Goal: Task Accomplishment & Management: Use online tool/utility

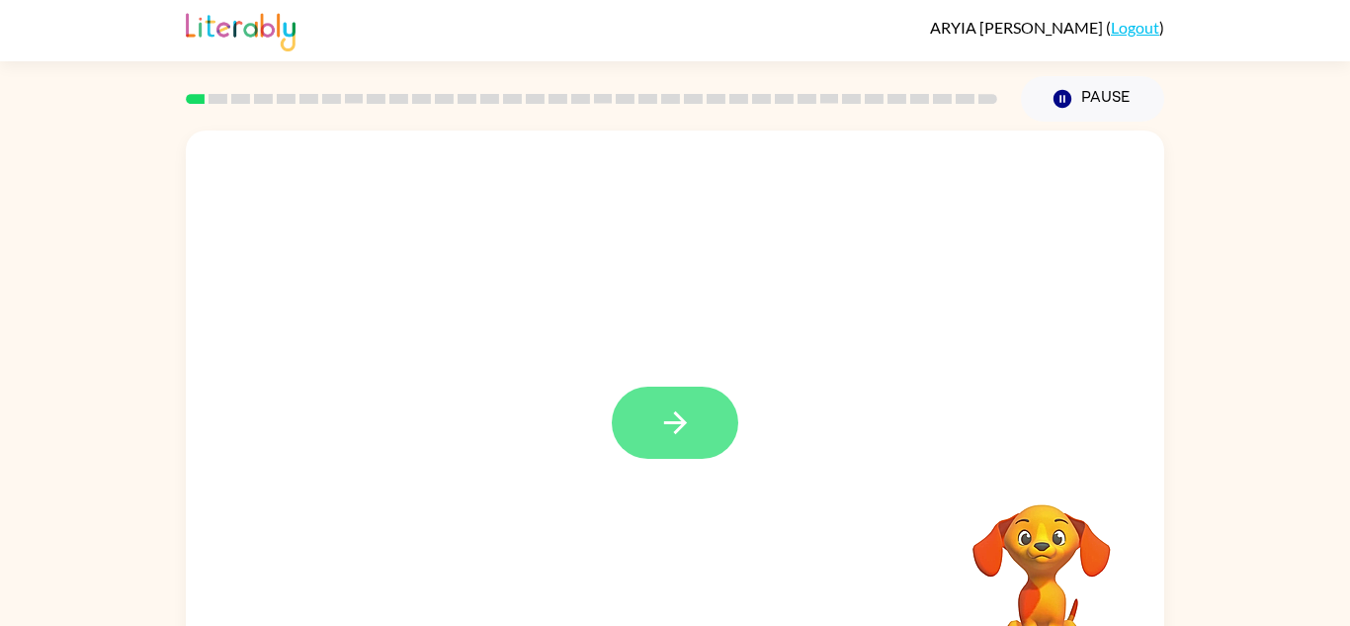
click at [673, 442] on button "button" at bounding box center [675, 423] width 127 height 72
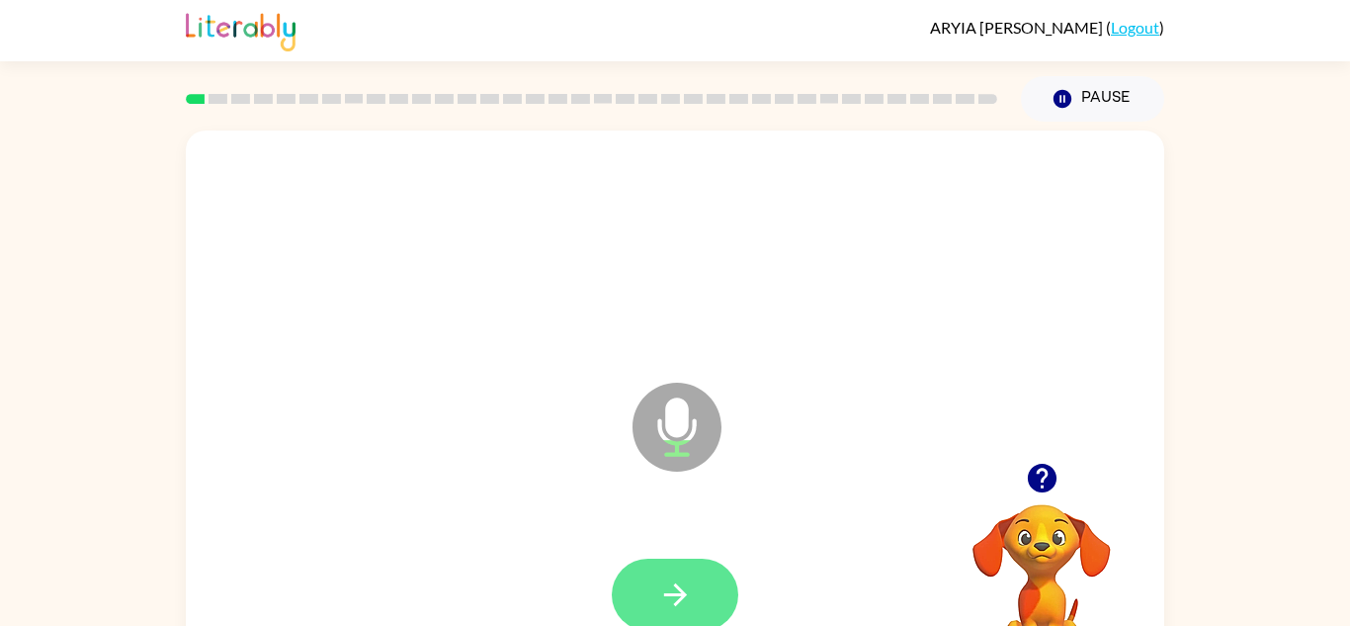
click at [650, 609] on button "button" at bounding box center [675, 595] width 127 height 72
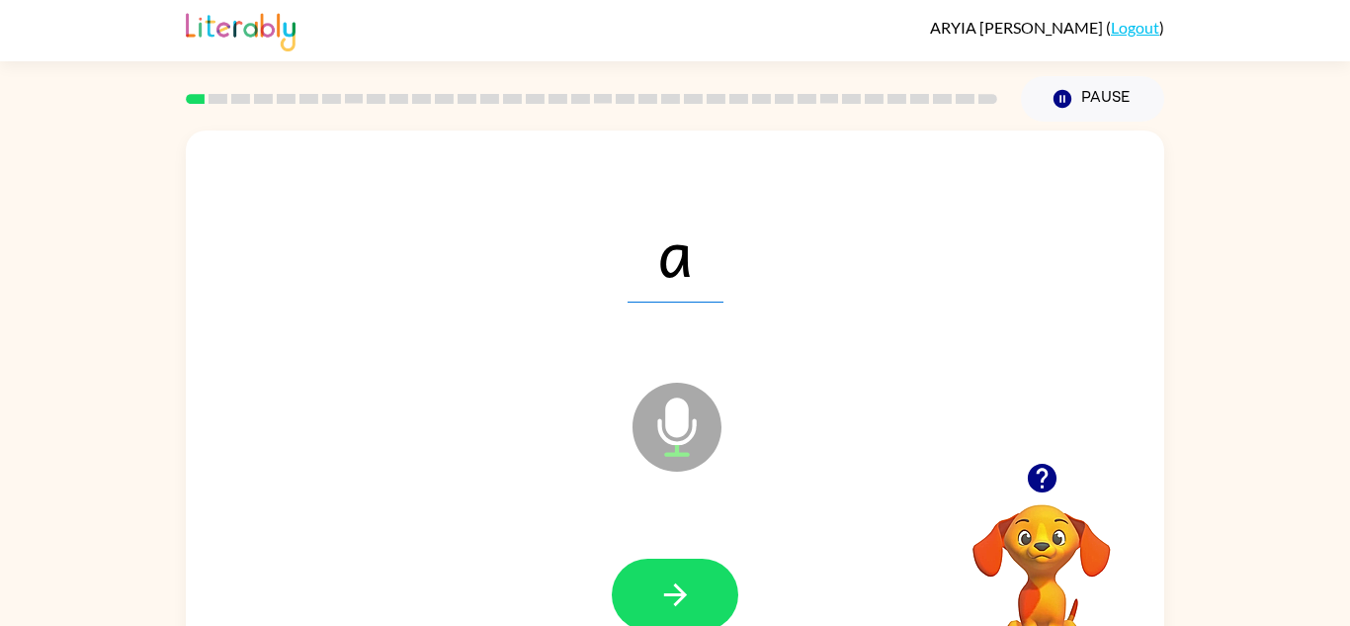
click at [684, 531] on div at bounding box center [675, 595] width 939 height 162
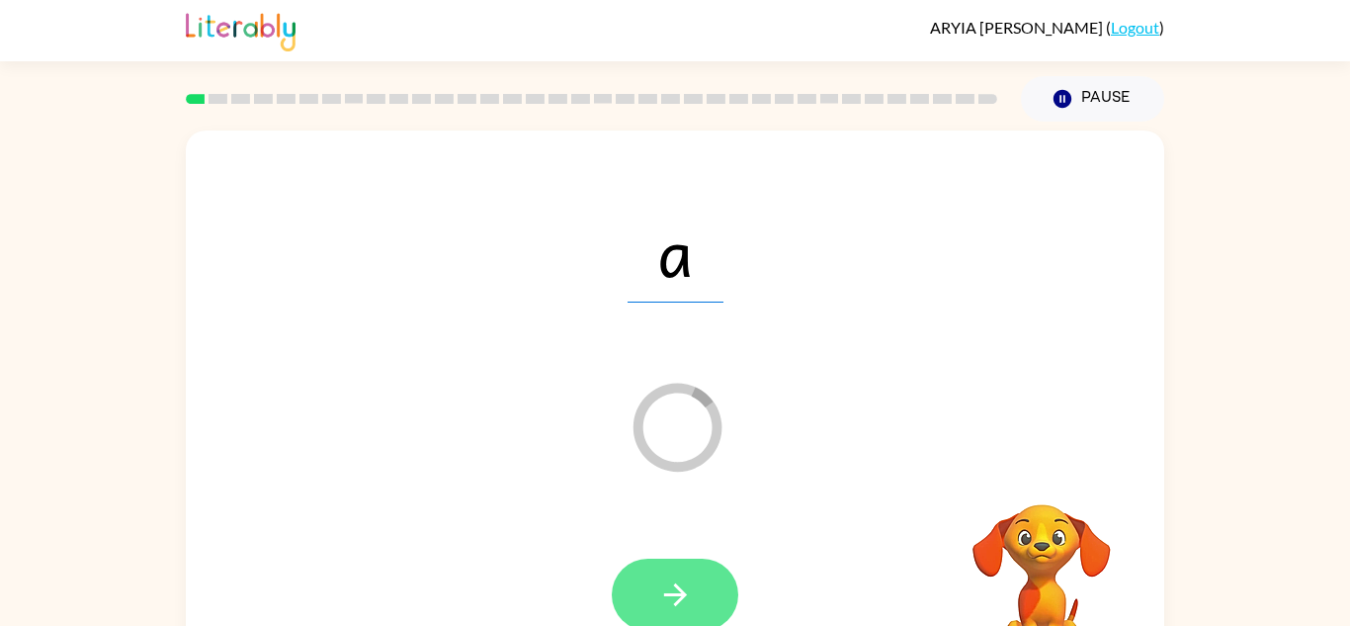
click at [618, 603] on button "button" at bounding box center [675, 595] width 127 height 72
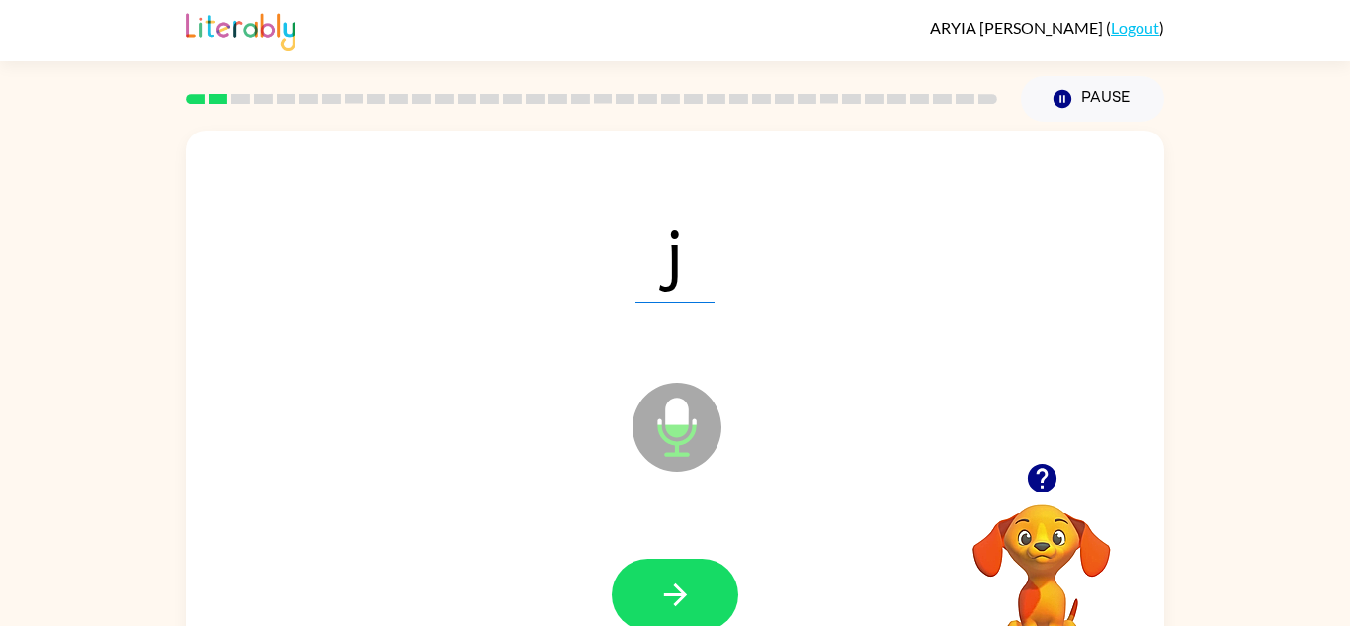
click at [687, 405] on icon "Microphone The Microphone is here when it is your turn to talk" at bounding box center [776, 452] width 297 height 148
click at [684, 603] on icon "button" at bounding box center [675, 594] width 35 height 35
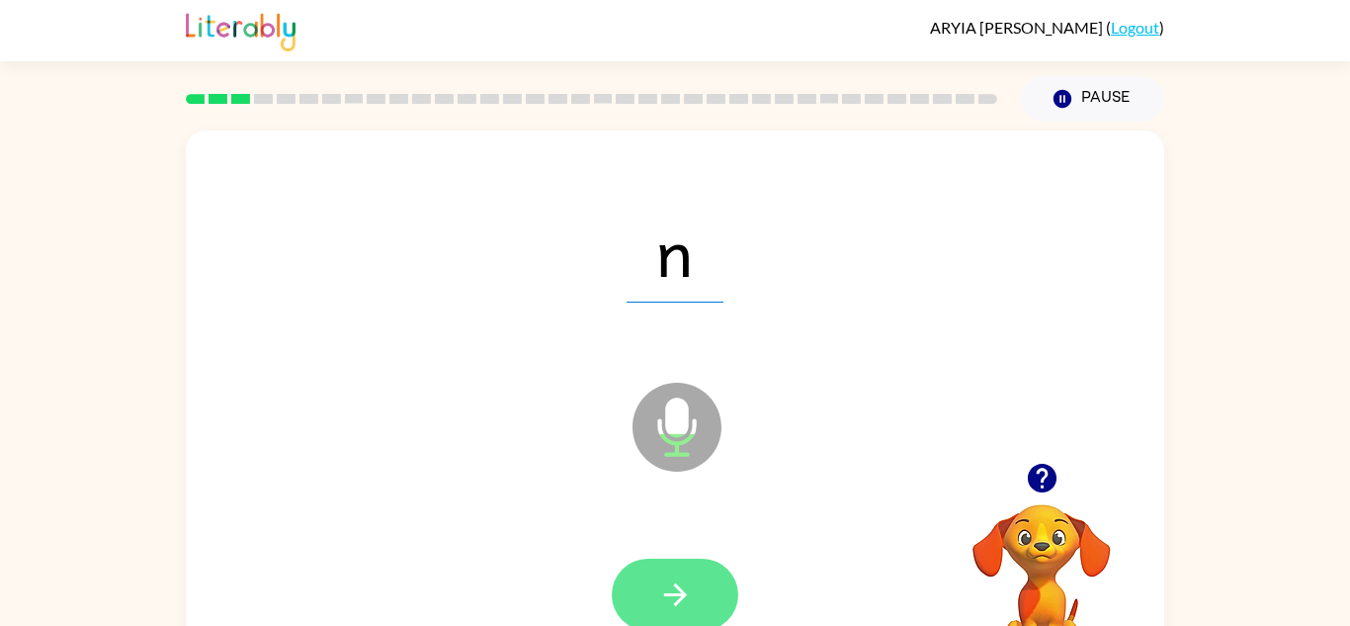
click at [673, 596] on icon "button" at bounding box center [675, 594] width 35 height 35
click at [684, 560] on button "button" at bounding box center [675, 595] width 127 height 72
click at [695, 576] on button "button" at bounding box center [675, 595] width 127 height 72
click at [683, 577] on icon "button" at bounding box center [675, 594] width 35 height 35
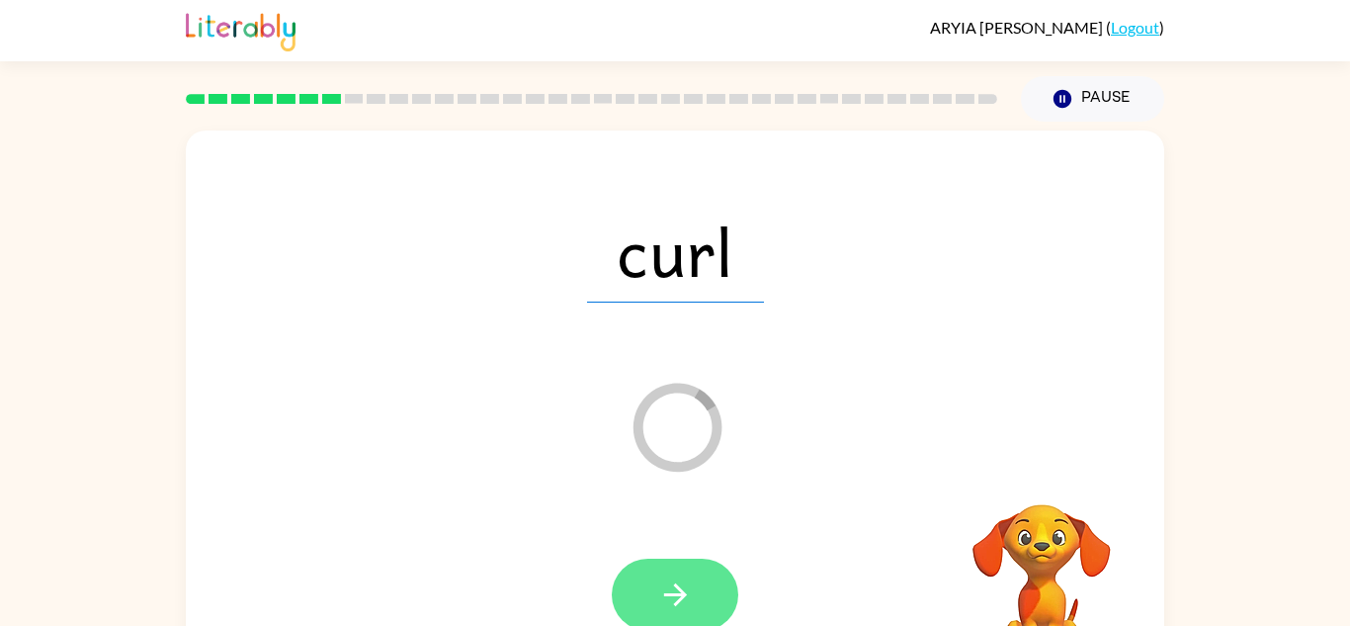
click at [686, 585] on icon "button" at bounding box center [675, 594] width 35 height 35
click at [685, 572] on div at bounding box center [675, 595] width 127 height 72
click at [698, 621] on div at bounding box center [675, 595] width 127 height 72
click at [669, 577] on div at bounding box center [675, 595] width 127 height 72
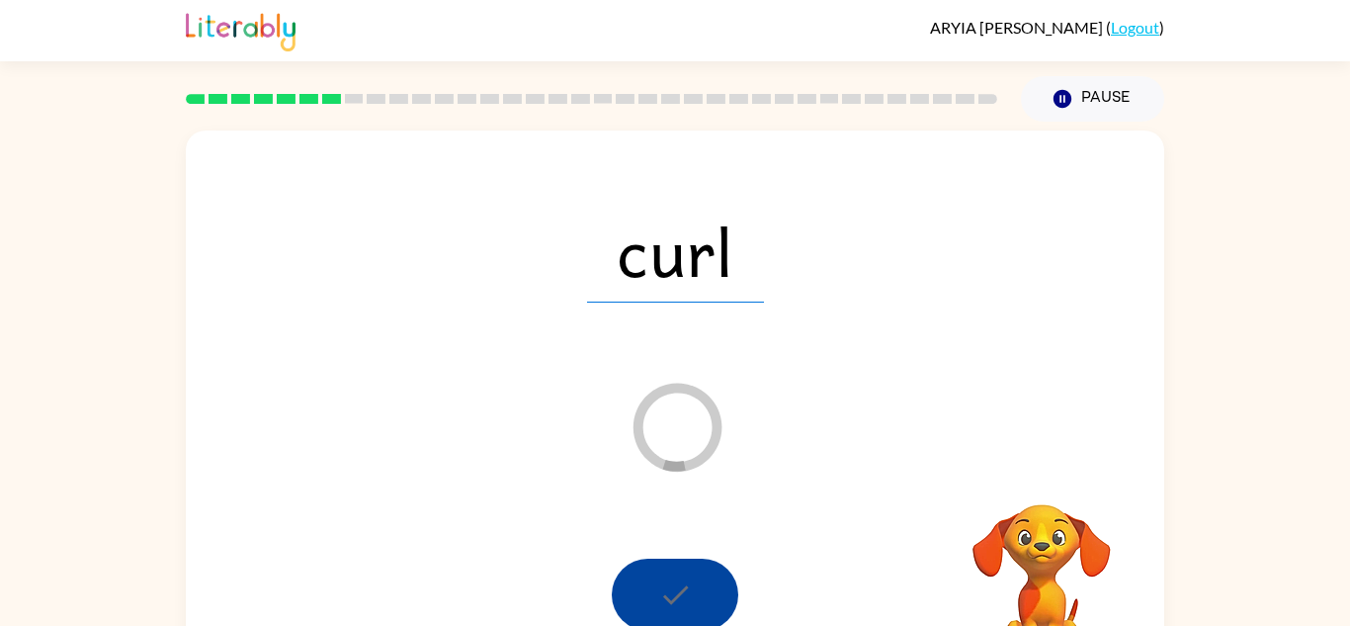
click at [673, 581] on div at bounding box center [675, 595] width 127 height 72
click at [672, 582] on div at bounding box center [675, 595] width 127 height 72
click at [1068, 583] on video "Your browser must support playing .mp4 files to use Literably. Please try using…" at bounding box center [1042, 573] width 198 height 198
click at [697, 578] on div at bounding box center [675, 595] width 127 height 72
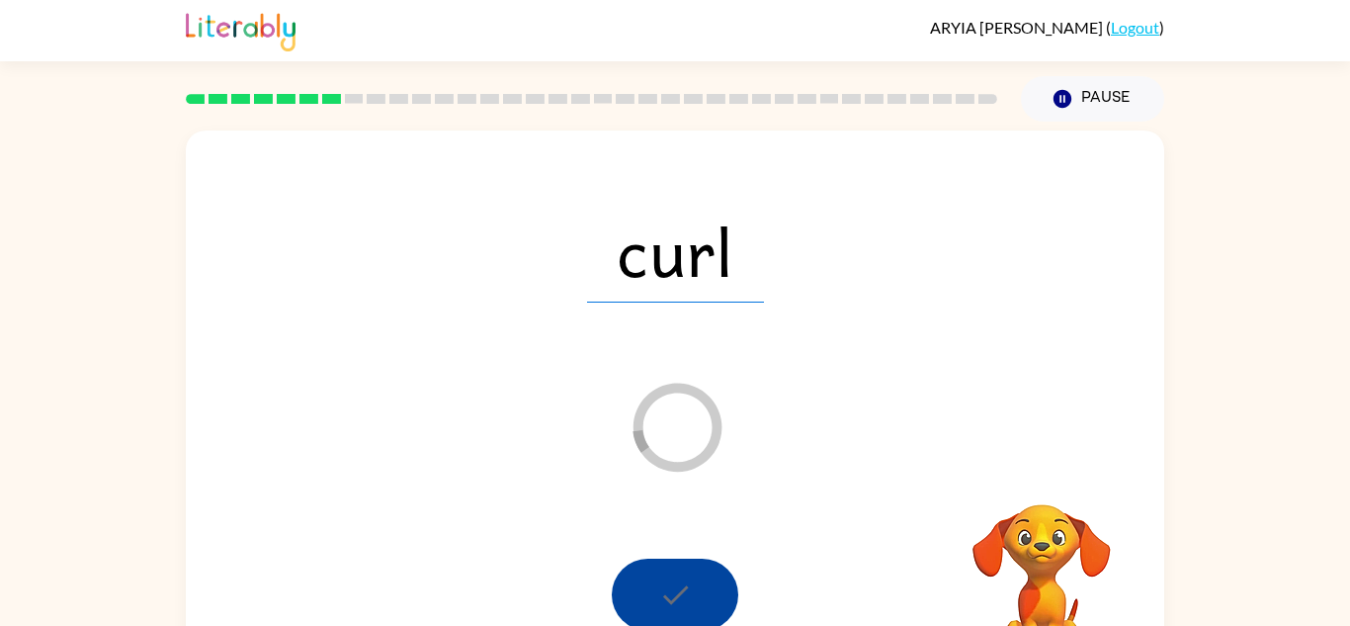
click at [701, 594] on div at bounding box center [675, 595] width 127 height 72
click at [720, 280] on span "curl" at bounding box center [675, 251] width 177 height 103
click at [701, 259] on span "curl" at bounding box center [675, 251] width 177 height 103
click at [692, 582] on div at bounding box center [675, 595] width 127 height 72
click at [650, 433] on icon "Loader Your response is being sent to our graders" at bounding box center [677, 427] width 119 height 119
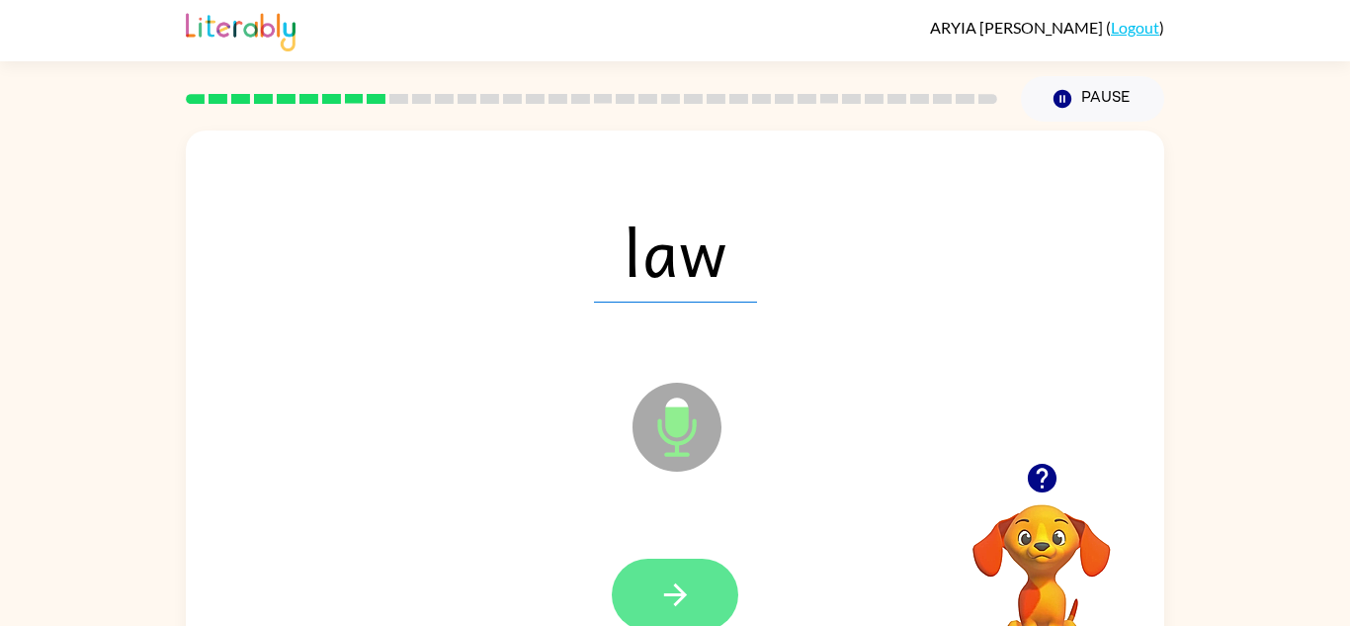
click at [629, 571] on button "button" at bounding box center [675, 595] width 127 height 72
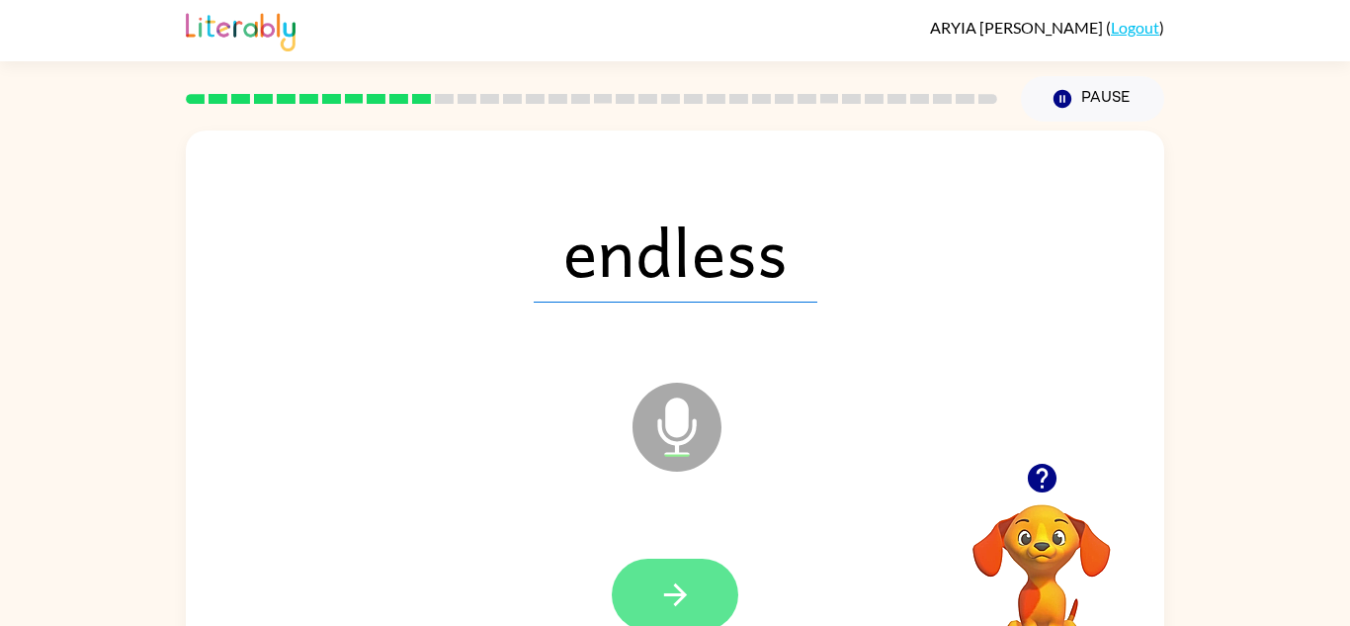
click at [668, 594] on icon "button" at bounding box center [674, 594] width 23 height 23
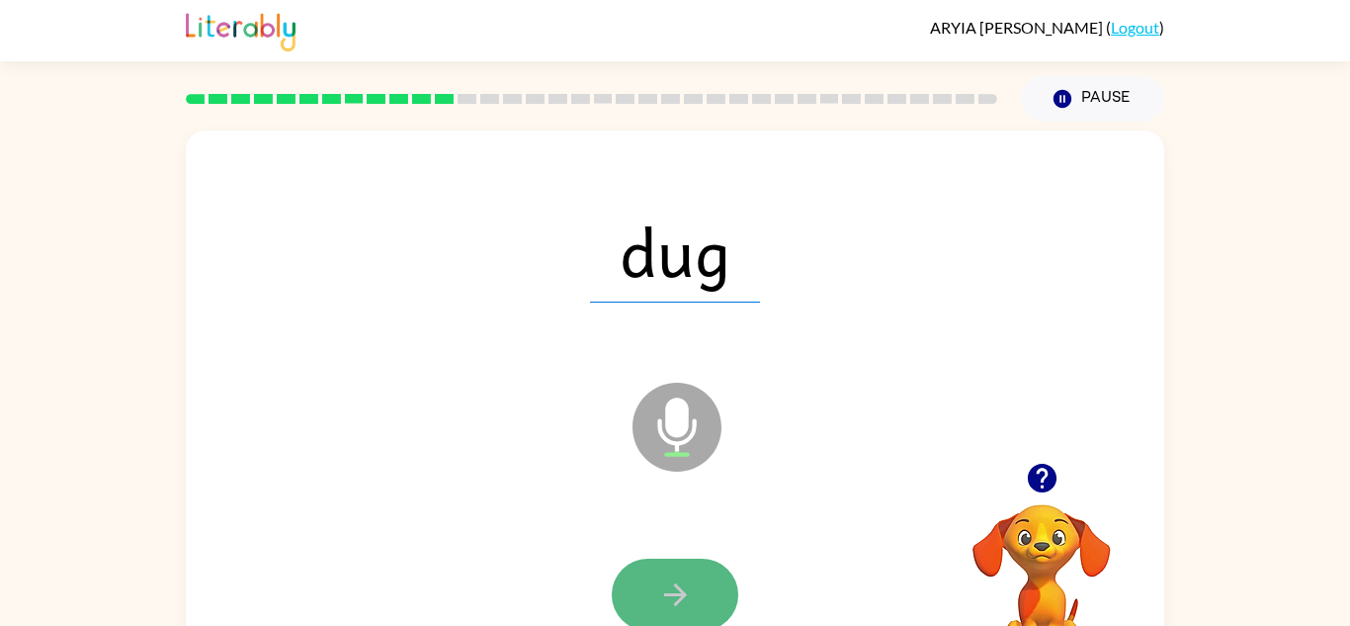
click at [675, 563] on button "button" at bounding box center [675, 595] width 127 height 72
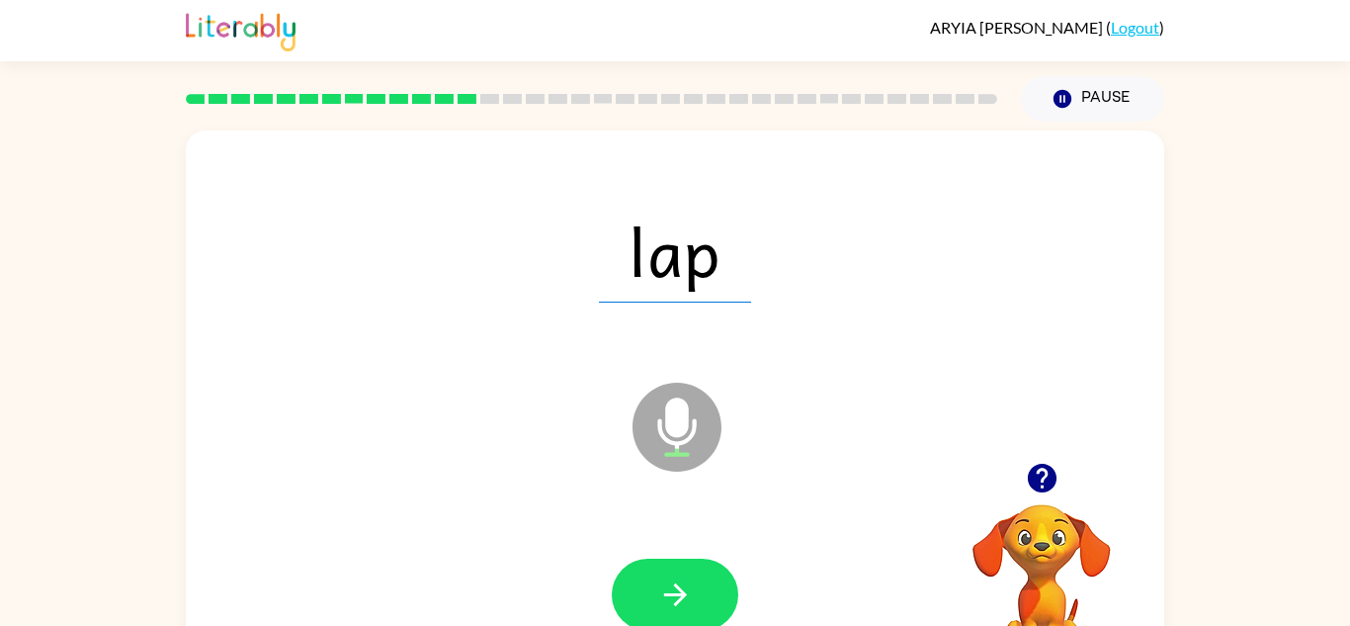
click at [675, 563] on button "button" at bounding box center [675, 595] width 127 height 72
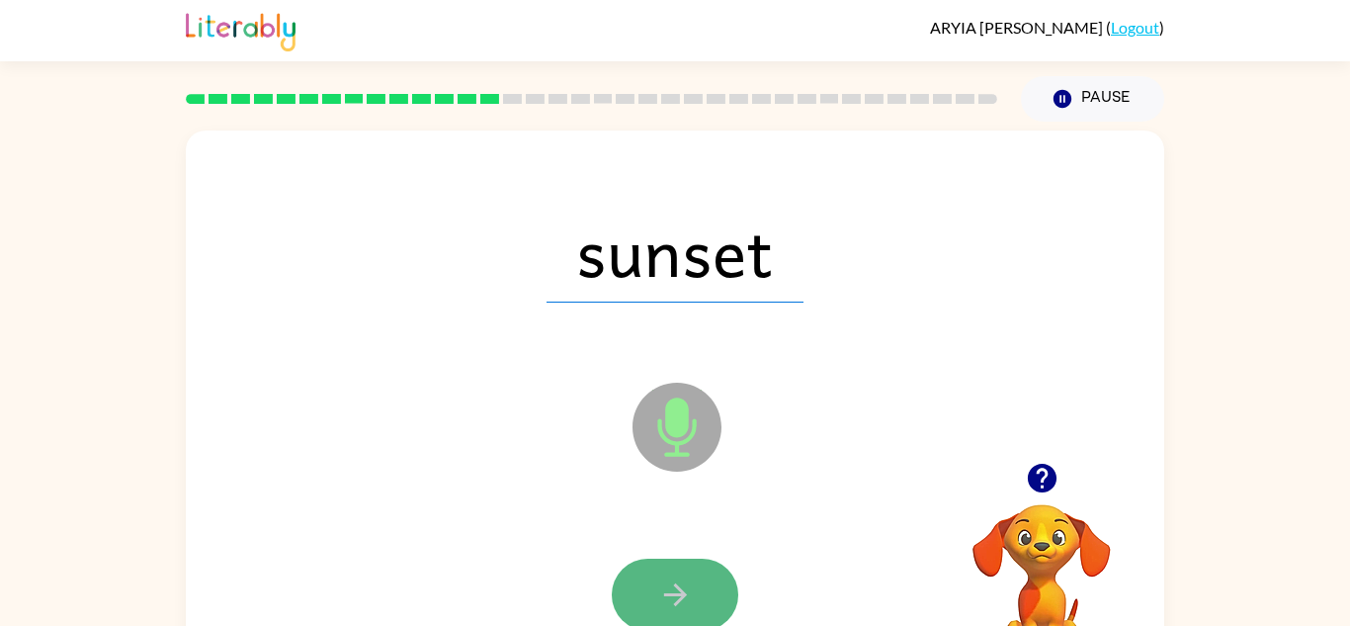
click at [661, 575] on button "button" at bounding box center [675, 595] width 127 height 72
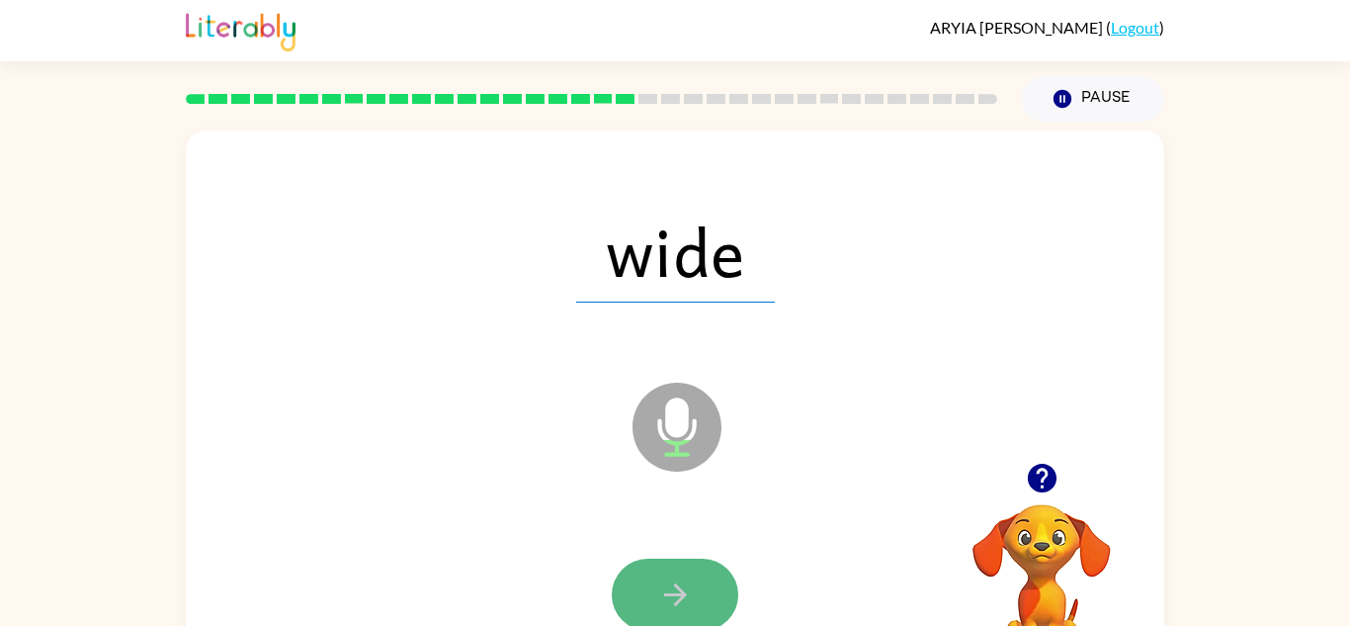
click at [690, 589] on icon "button" at bounding box center [675, 594] width 35 height 35
click at [692, 594] on button "button" at bounding box center [675, 595] width 127 height 72
click at [689, 603] on icon "button" at bounding box center [675, 594] width 35 height 35
click at [668, 563] on button "button" at bounding box center [675, 595] width 127 height 72
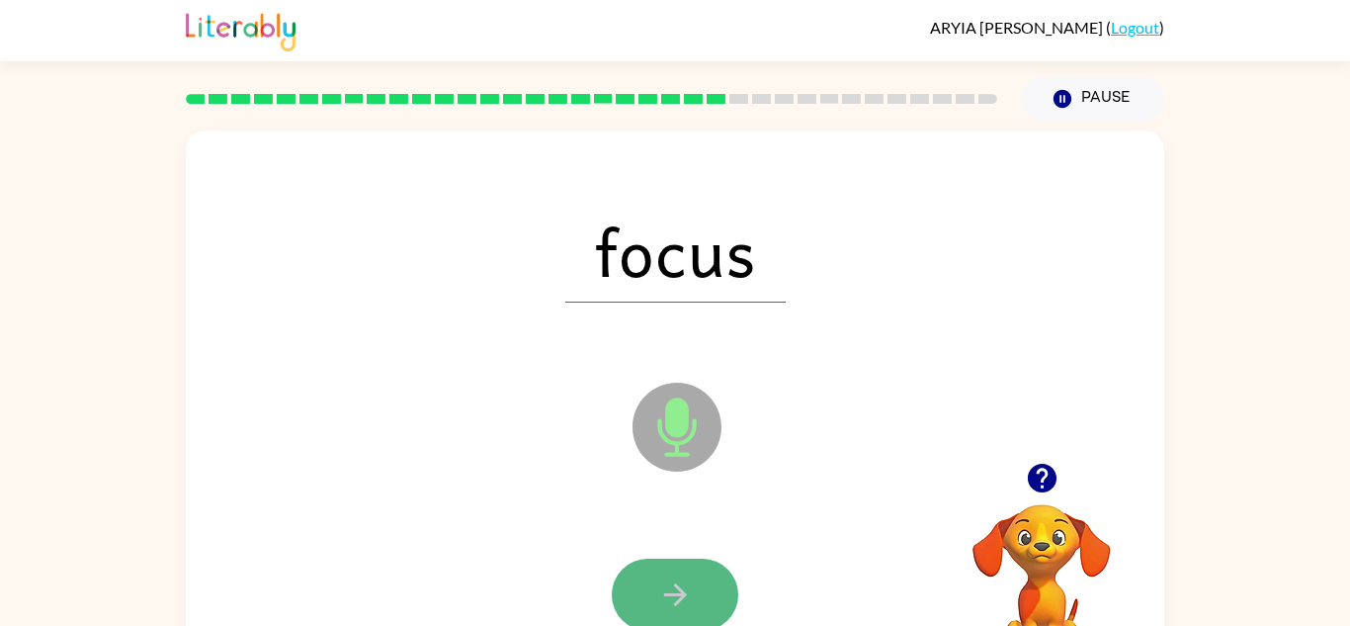
click at [659, 589] on icon "button" at bounding box center [675, 594] width 35 height 35
click at [670, 595] on icon "button" at bounding box center [675, 594] width 35 height 35
click at [665, 590] on icon "button" at bounding box center [675, 594] width 35 height 35
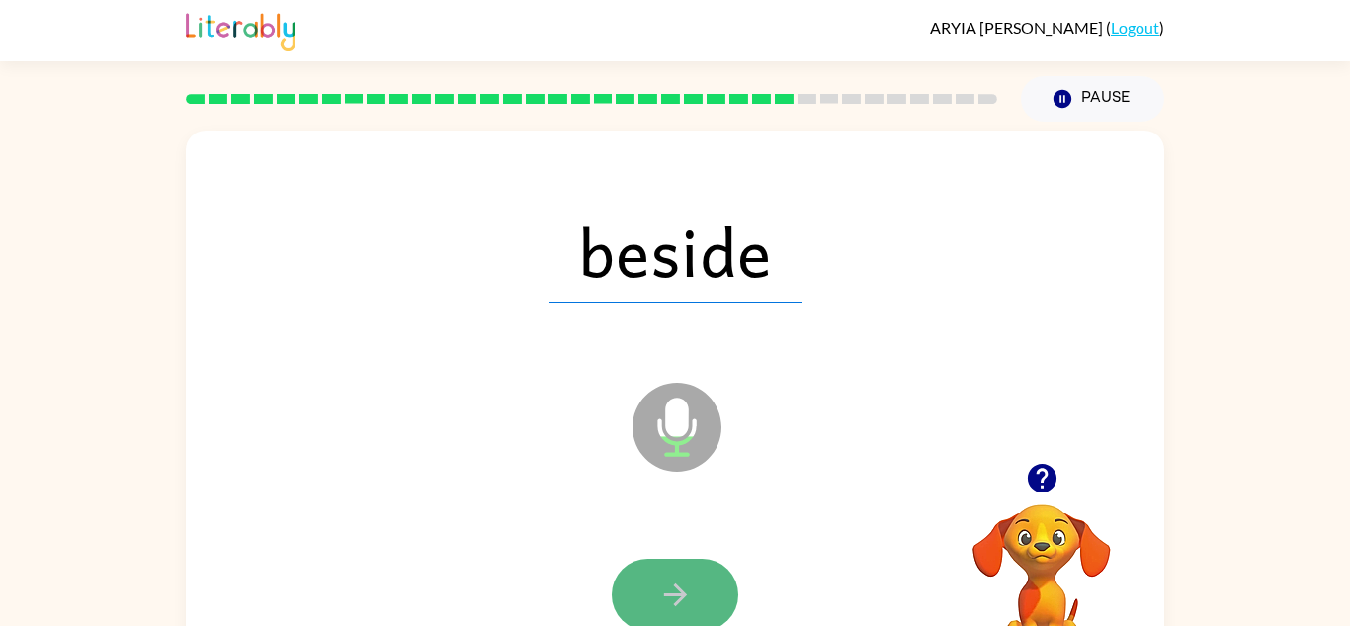
click at [672, 590] on icon "button" at bounding box center [675, 594] width 35 height 35
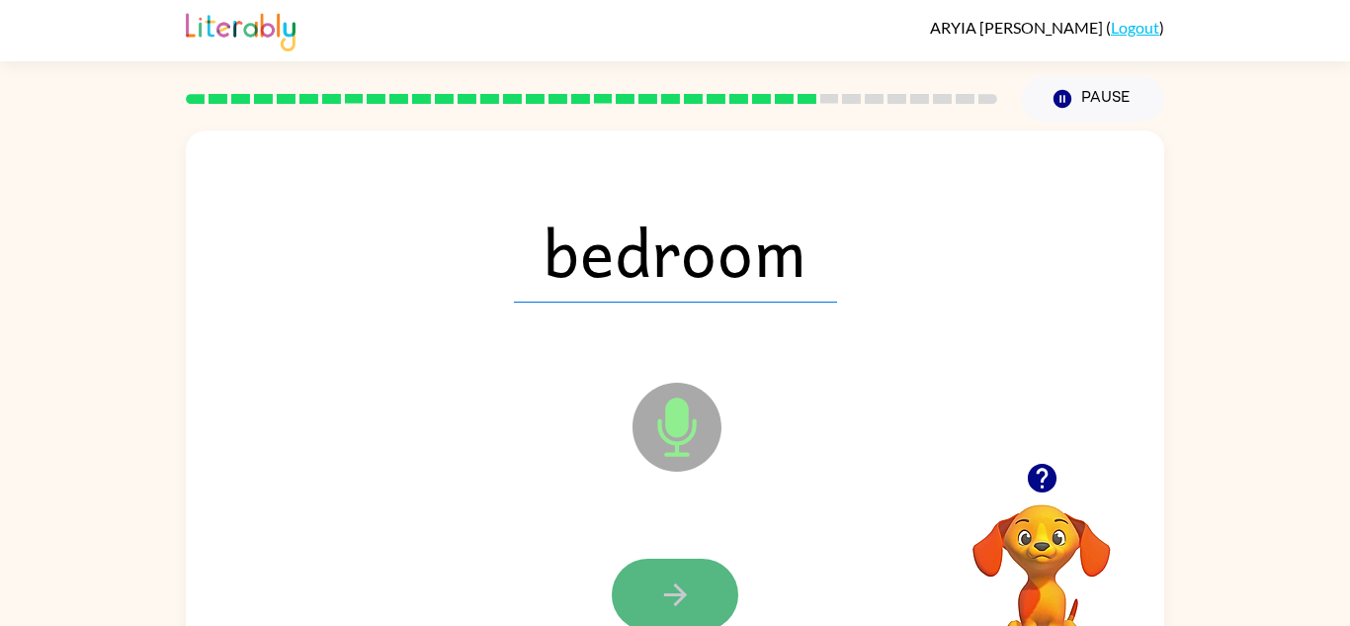
click at [672, 591] on icon "button" at bounding box center [675, 594] width 35 height 35
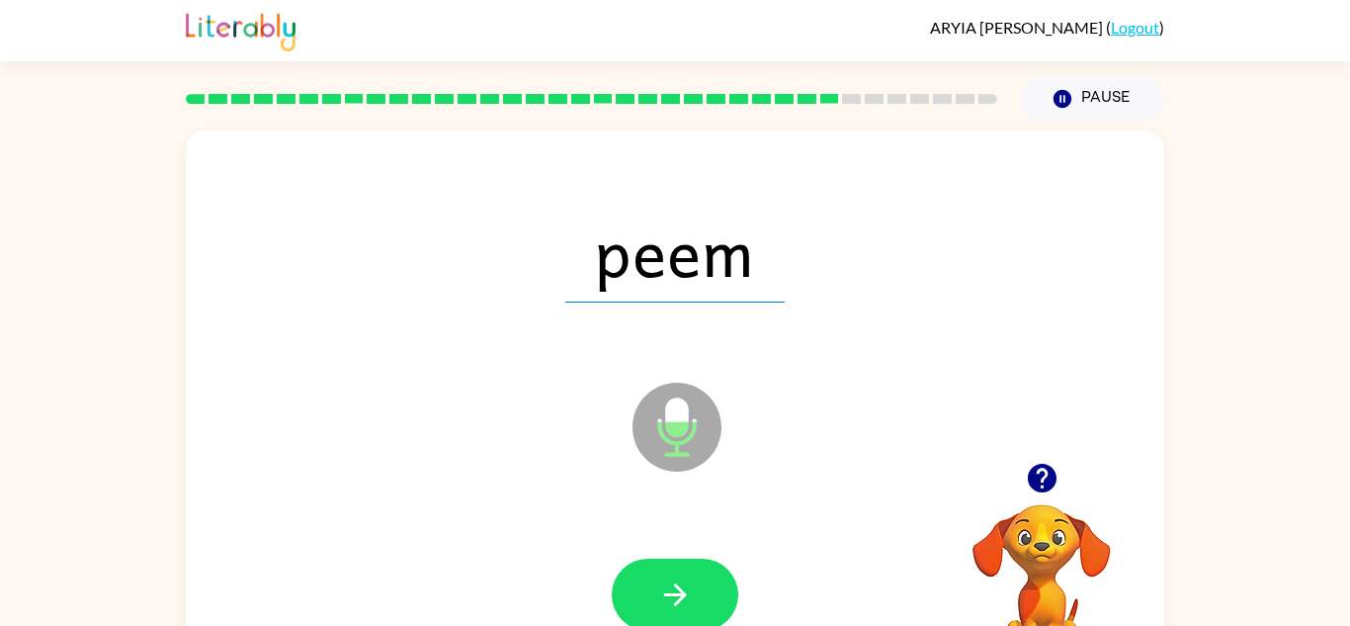
click at [661, 518] on icon "Microphone The Microphone is here when it is your turn to talk" at bounding box center [776, 452] width 297 height 148
click at [662, 570] on button "button" at bounding box center [675, 595] width 127 height 72
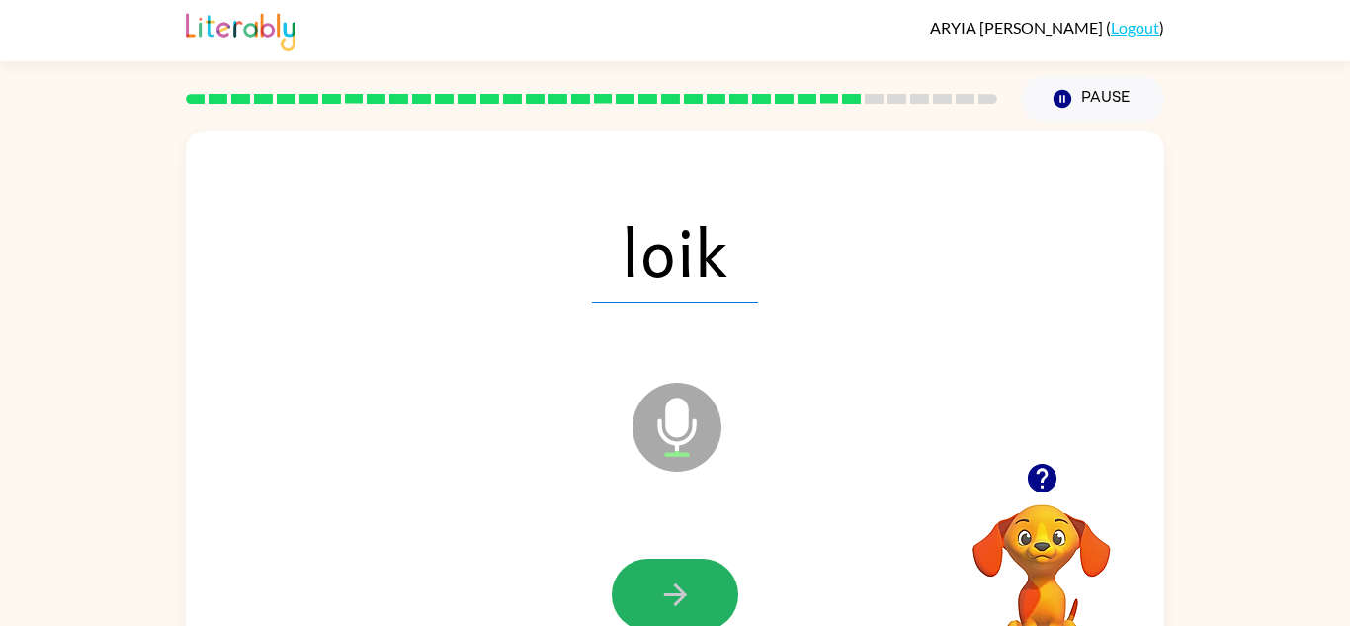
click at [662, 570] on button "button" at bounding box center [675, 595] width 127 height 72
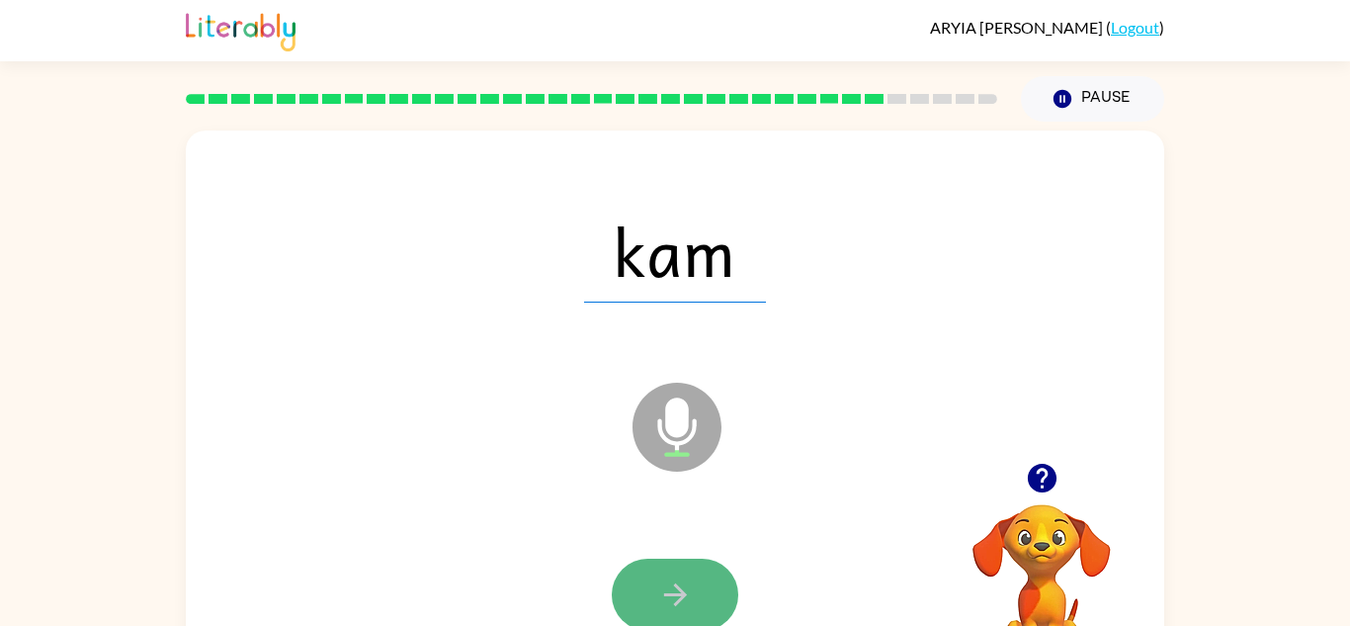
drag, startPoint x: 662, startPoint y: 570, endPoint x: 652, endPoint y: 574, distance: 10.6
click at [652, 574] on button "button" at bounding box center [675, 595] width 127 height 72
click at [654, 576] on button "button" at bounding box center [675, 595] width 127 height 72
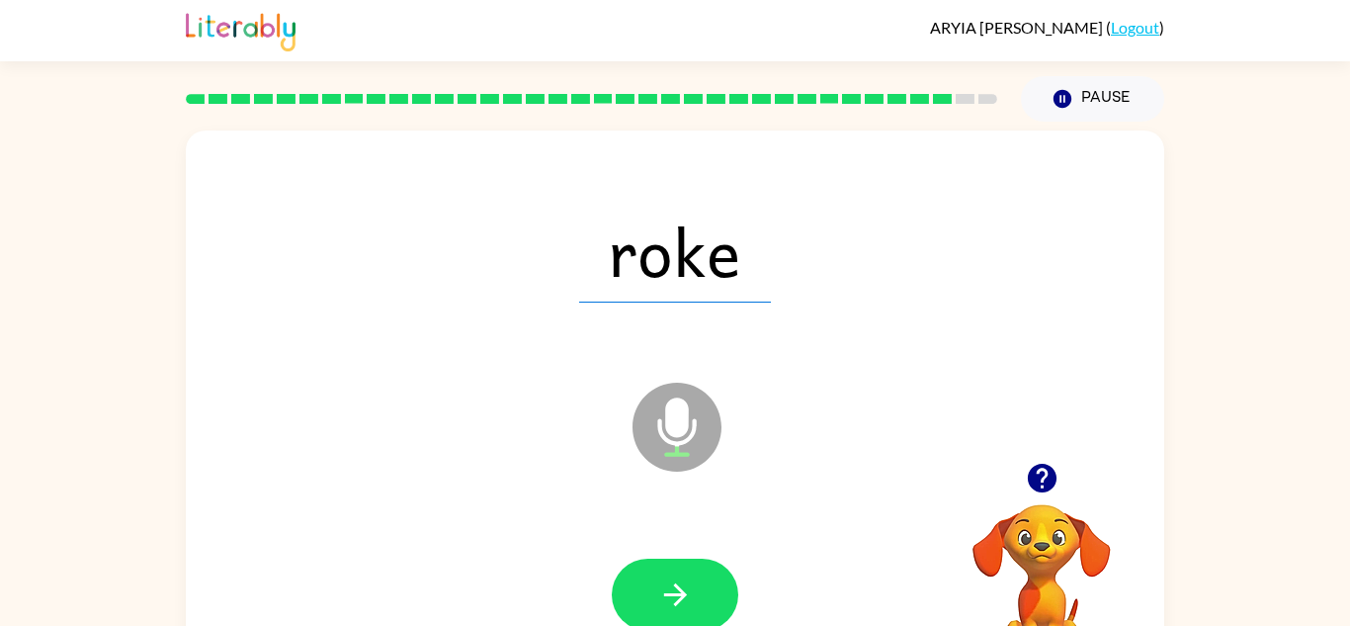
click at [654, 576] on button "button" at bounding box center [675, 595] width 127 height 72
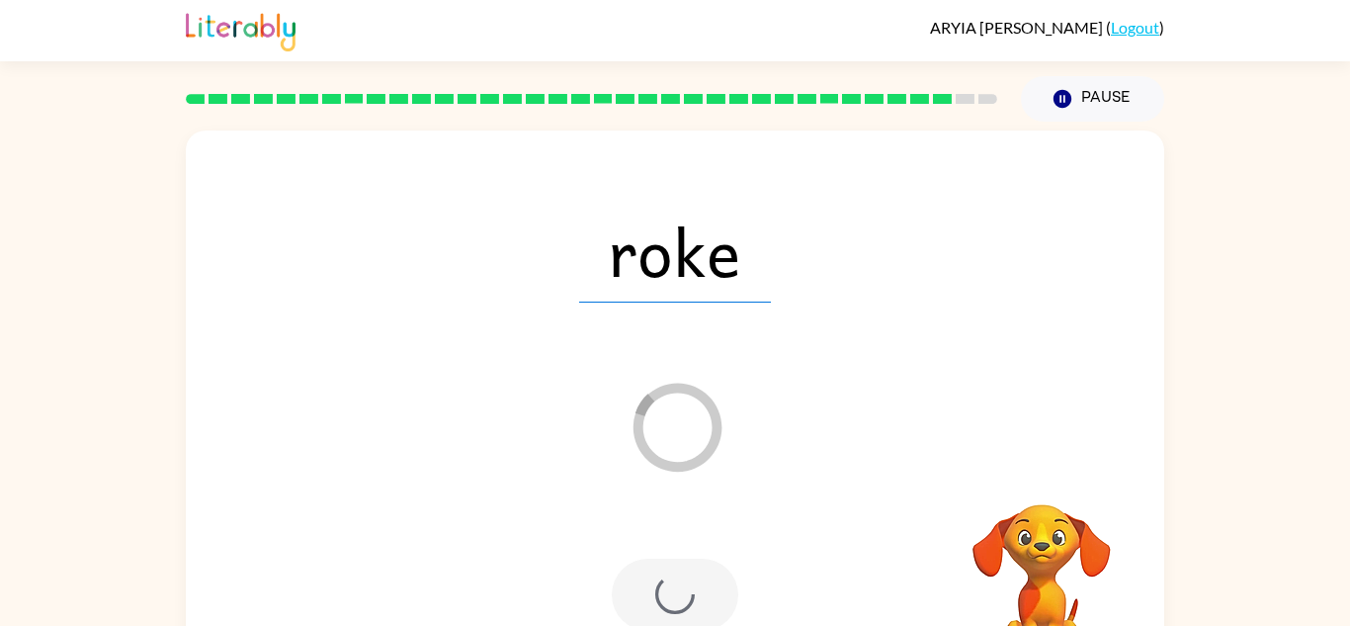
click at [654, 579] on div at bounding box center [675, 595] width 127 height 72
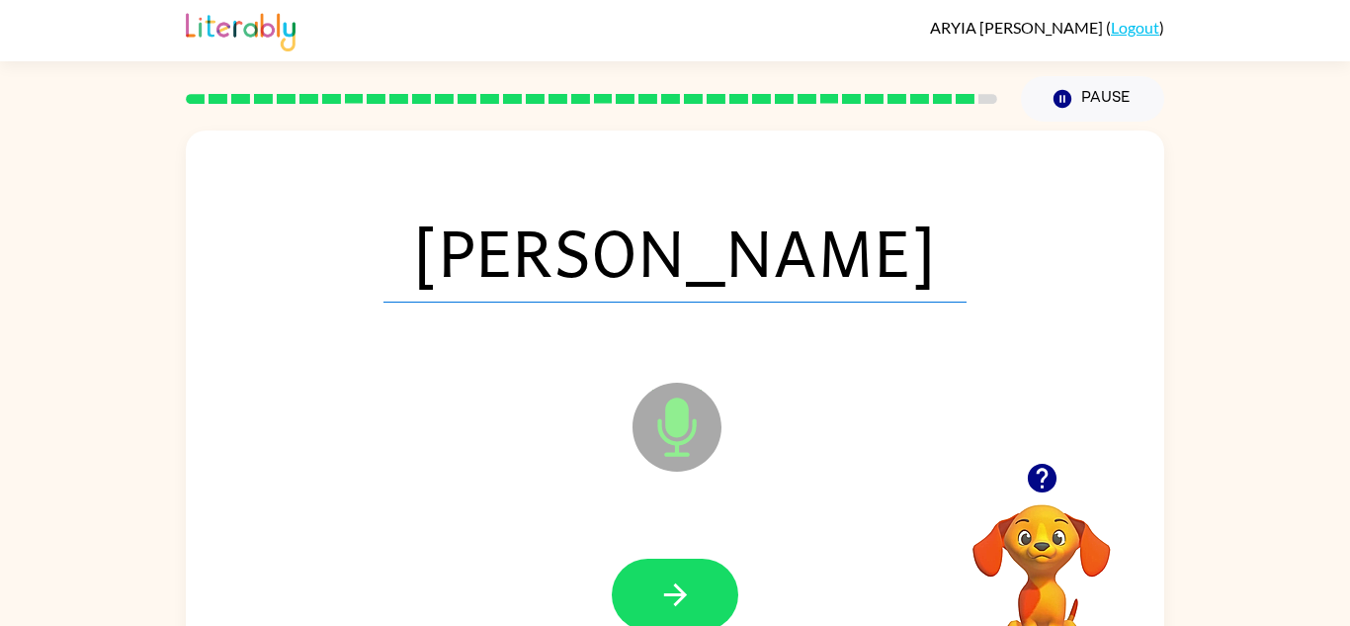
click at [654, 579] on button "button" at bounding box center [675, 595] width 127 height 72
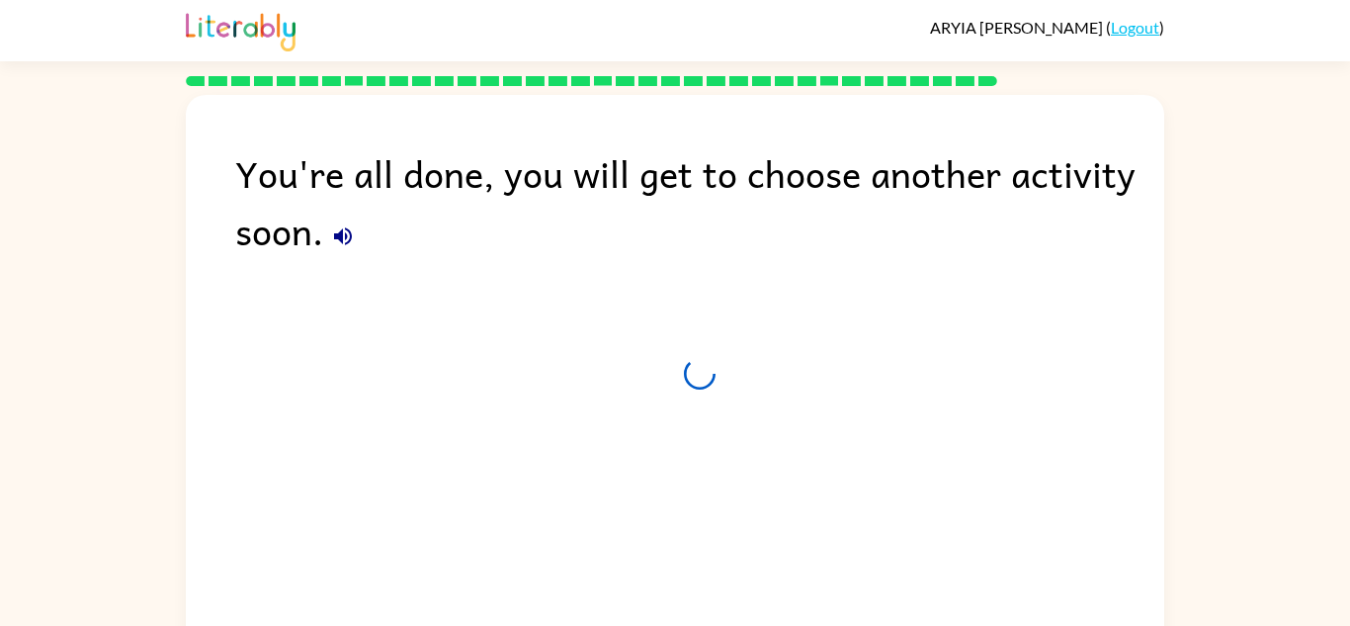
click at [653, 581] on div "You're all done, you will get to choose another activity soon." at bounding box center [675, 372] width 979 height 555
